Goal: Task Accomplishment & Management: Manage account settings

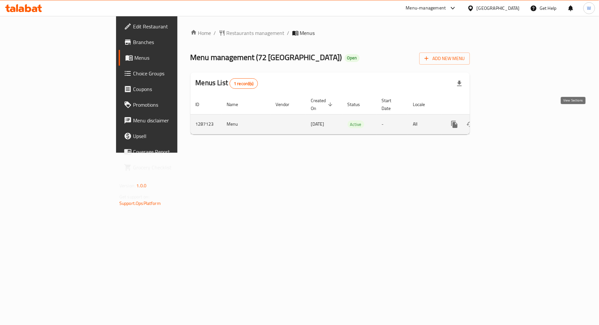
click at [510, 121] on link "enhanced table" at bounding box center [502, 124] width 16 height 16
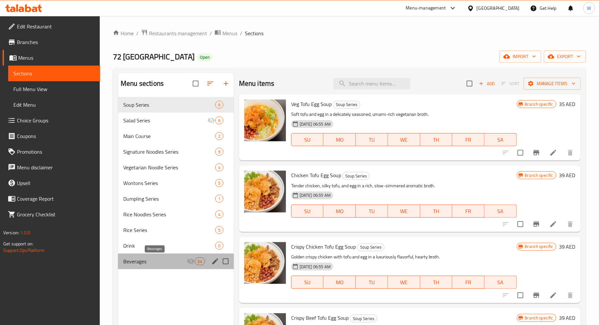
click at [151, 262] on span "Beverages" at bounding box center [154, 261] width 63 height 8
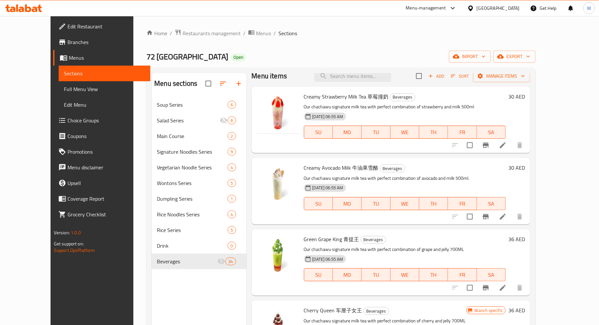
scroll to position [7, 0]
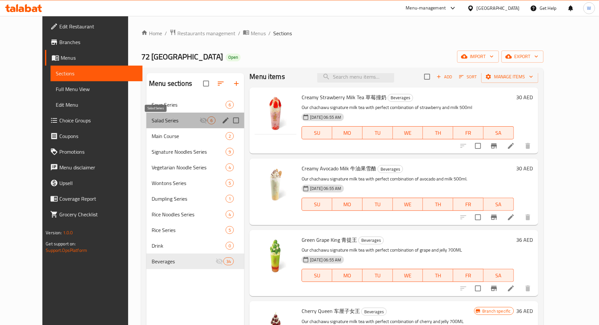
click at [155, 119] on span "Salad Series" at bounding box center [176, 120] width 48 height 8
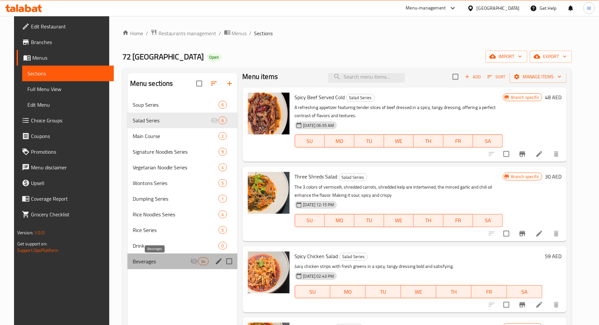
click at [162, 262] on span "Beverages" at bounding box center [162, 261] width 58 height 8
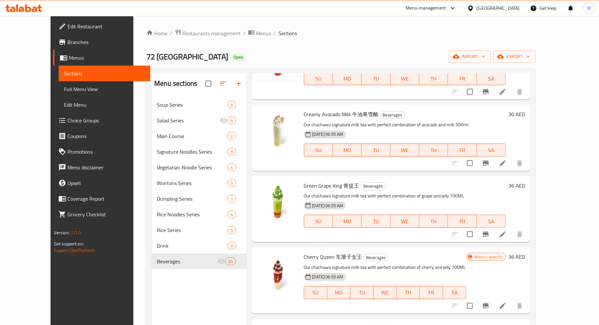
scroll to position [65, 0]
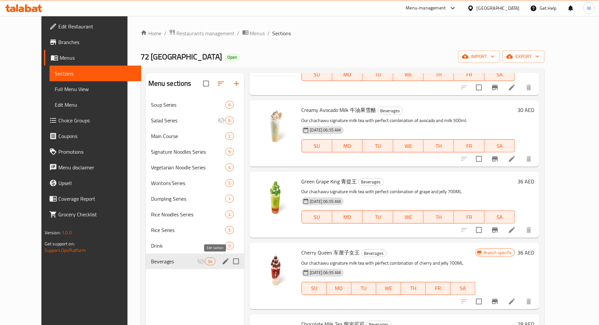
click at [222, 260] on icon "edit" at bounding box center [226, 261] width 8 height 8
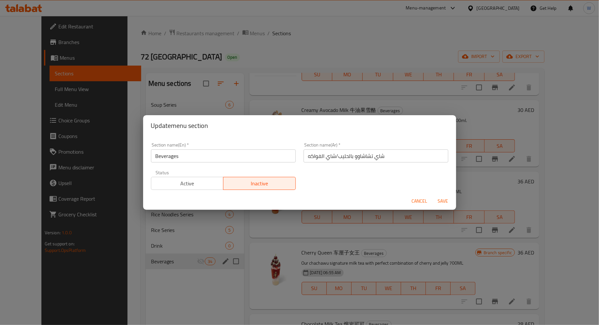
click at [196, 181] on span "Active" at bounding box center [187, 183] width 67 height 9
click at [445, 203] on span "Save" at bounding box center [444, 201] width 16 height 8
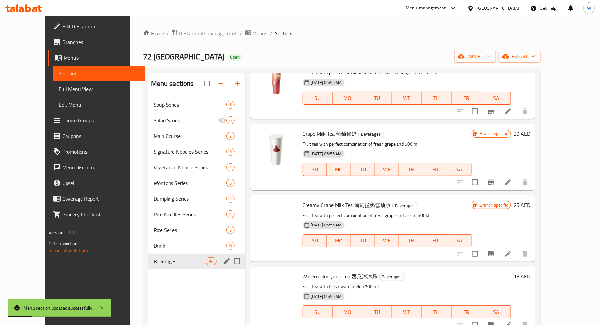
scroll to position [2123, 0]
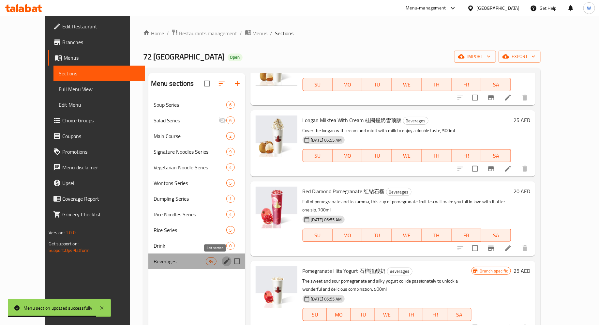
click at [224, 261] on icon "edit" at bounding box center [227, 261] width 6 height 6
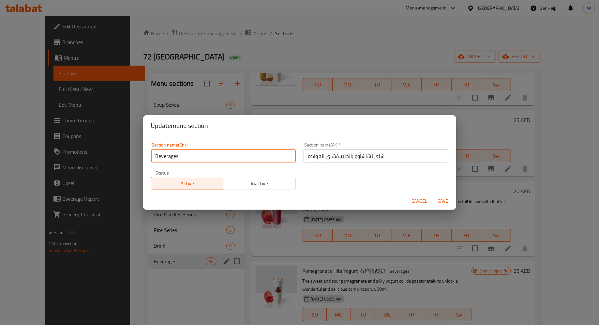
drag, startPoint x: 191, startPoint y: 152, endPoint x: 105, endPoint y: 152, distance: 85.8
click at [105, 152] on div "Update menu section Section name(En)   * Beverages Section name(En) * Section n…" at bounding box center [299, 162] width 599 height 325
type input "m"
type input "Milktea"
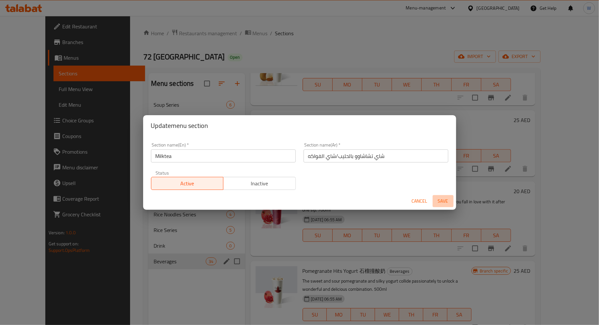
click at [447, 198] on span "Save" at bounding box center [444, 201] width 16 height 8
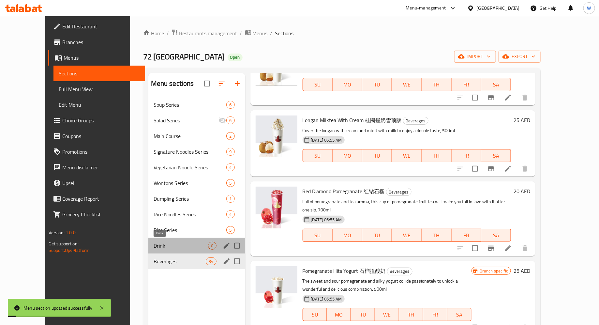
click at [154, 246] on span "Drink" at bounding box center [181, 246] width 55 height 8
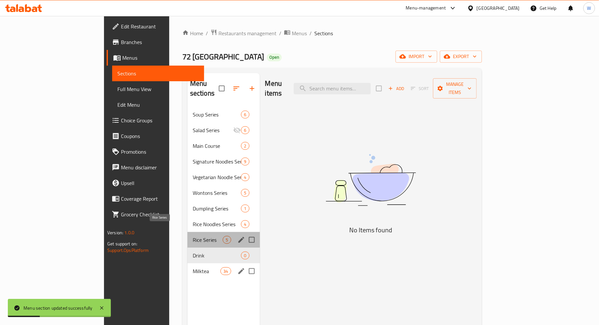
click at [193, 236] on span "Rice Series" at bounding box center [208, 240] width 30 height 8
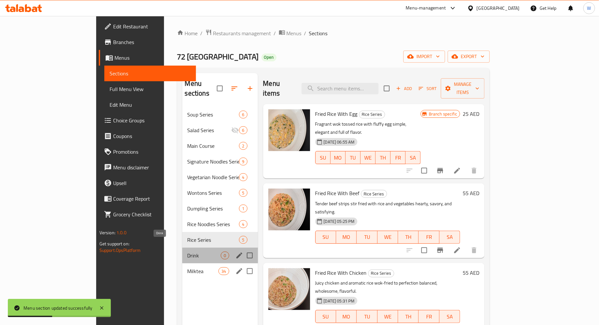
click at [188, 252] on span "Drink" at bounding box center [205, 256] width 34 height 8
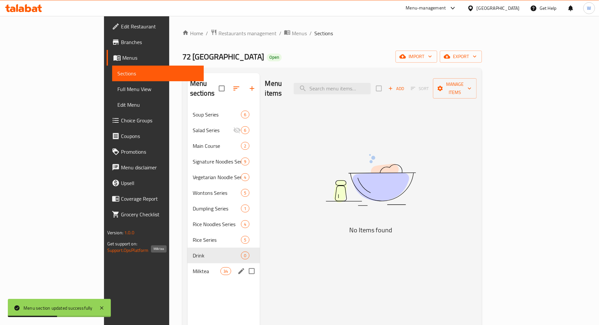
click at [193, 267] on span "Milktea" at bounding box center [207, 271] width 28 height 8
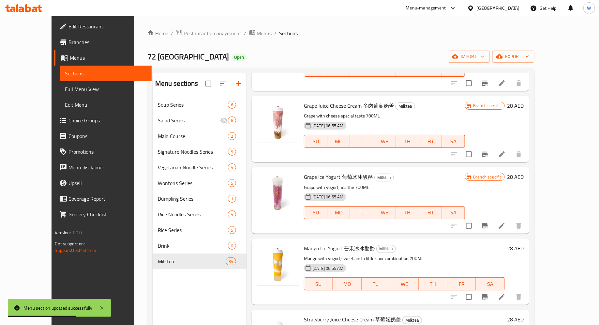
scroll to position [602, 0]
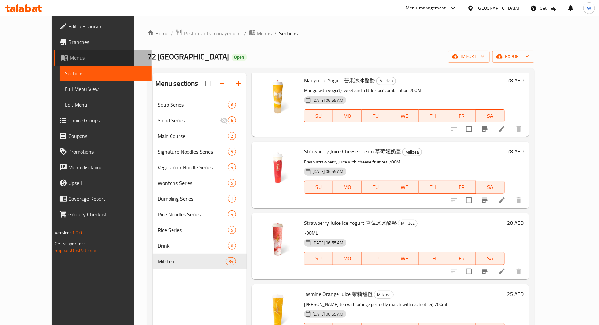
click at [70, 57] on span "Menus" at bounding box center [108, 58] width 77 height 8
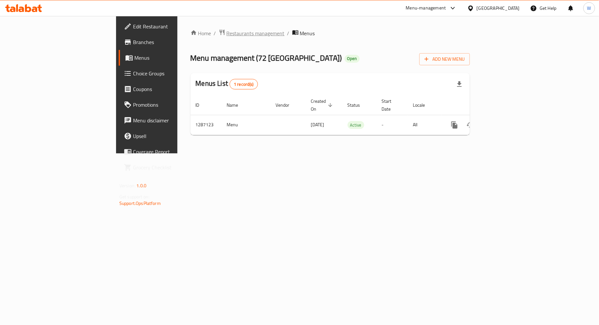
click at [227, 34] on span "Restaurants management" at bounding box center [256, 33] width 58 height 8
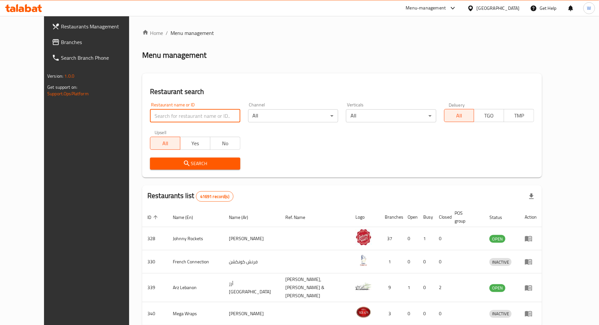
click at [174, 116] on input "search" at bounding box center [195, 115] width 90 height 13
type input "72 mala"
click at [201, 164] on span "Search" at bounding box center [195, 164] width 80 height 8
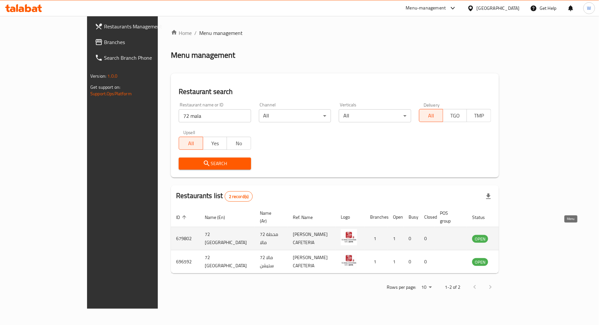
click at [515, 235] on icon "enhanced table" at bounding box center [511, 239] width 8 height 8
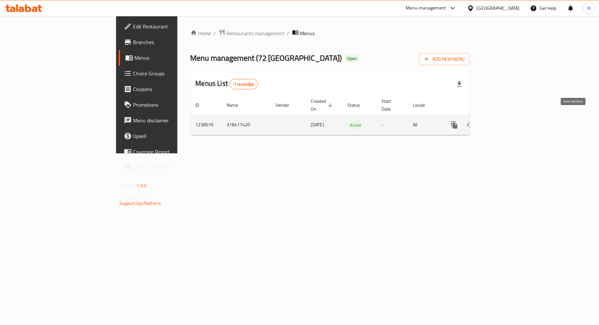
click at [506, 121] on icon "enhanced table" at bounding box center [502, 125] width 8 height 8
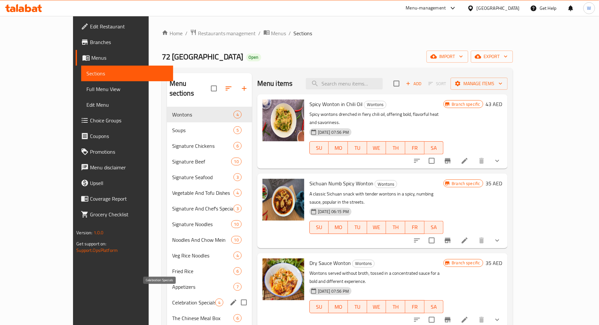
scroll to position [137, 0]
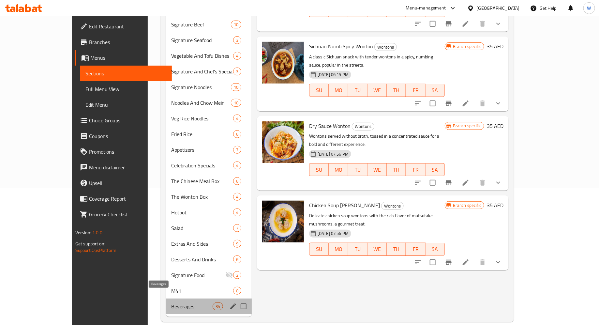
click at [171, 302] on span "Beverages" at bounding box center [191, 306] width 41 height 8
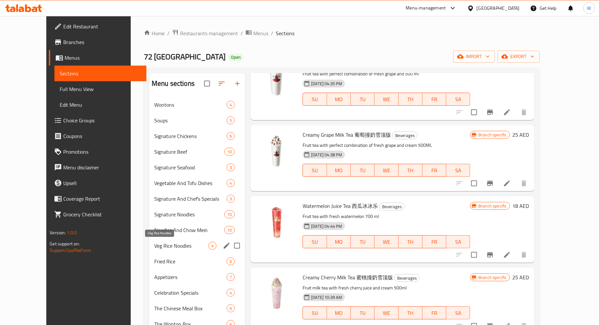
scroll to position [137, 0]
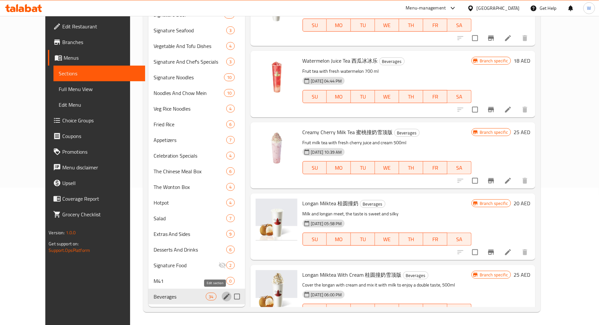
click at [222, 297] on button "edit" at bounding box center [227, 297] width 10 height 10
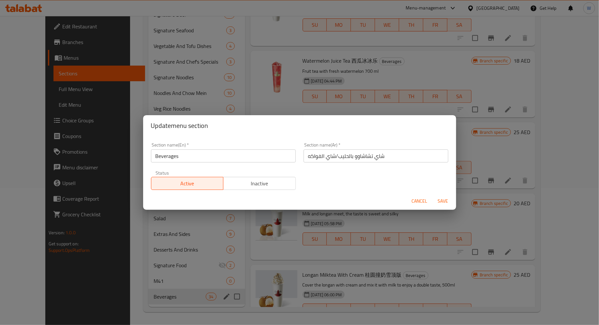
click at [257, 190] on div "Status Active Inactive" at bounding box center [223, 180] width 145 height 20
click at [260, 183] on span "Inactive" at bounding box center [259, 183] width 67 height 9
click at [445, 199] on span "Save" at bounding box center [444, 201] width 16 height 8
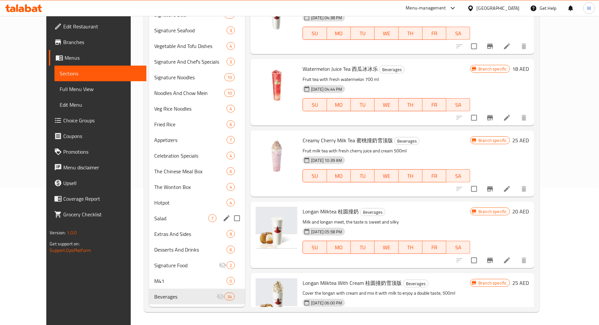
scroll to position [0, 0]
